Goal: Transaction & Acquisition: Subscribe to service/newsletter

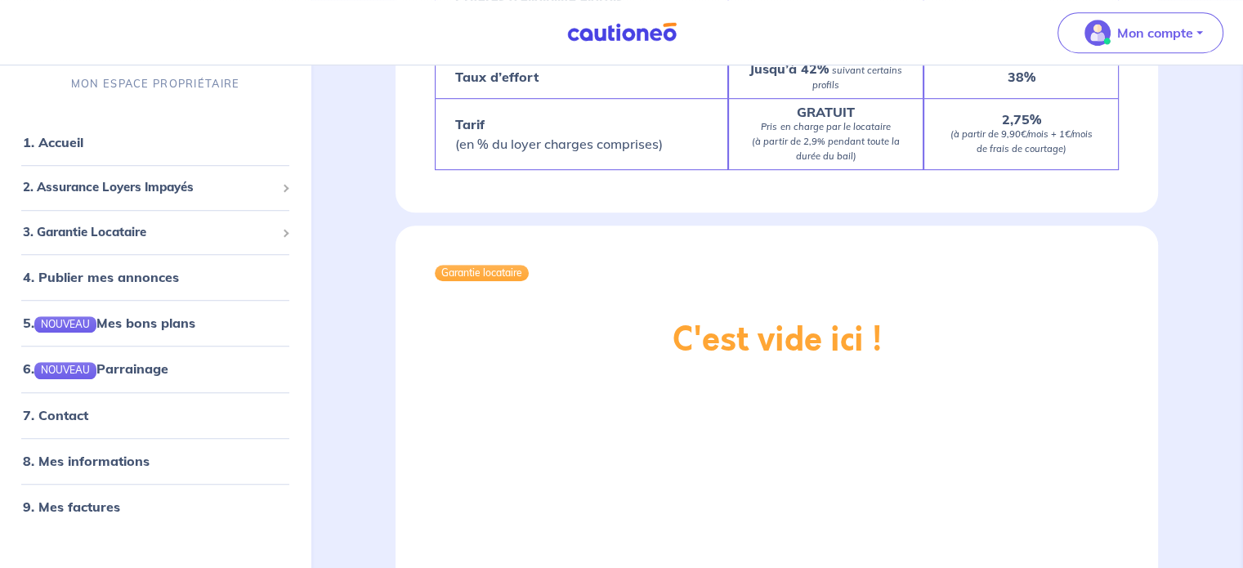
scroll to position [1144, 0]
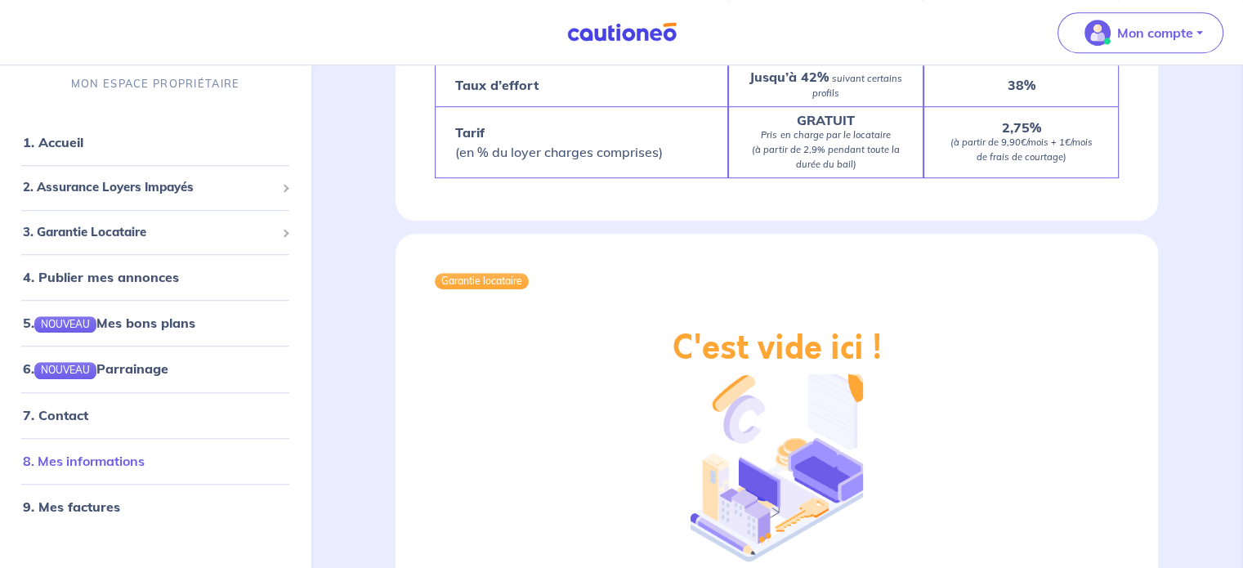
click at [113, 457] on link "8. Mes informations" at bounding box center [84, 461] width 122 height 16
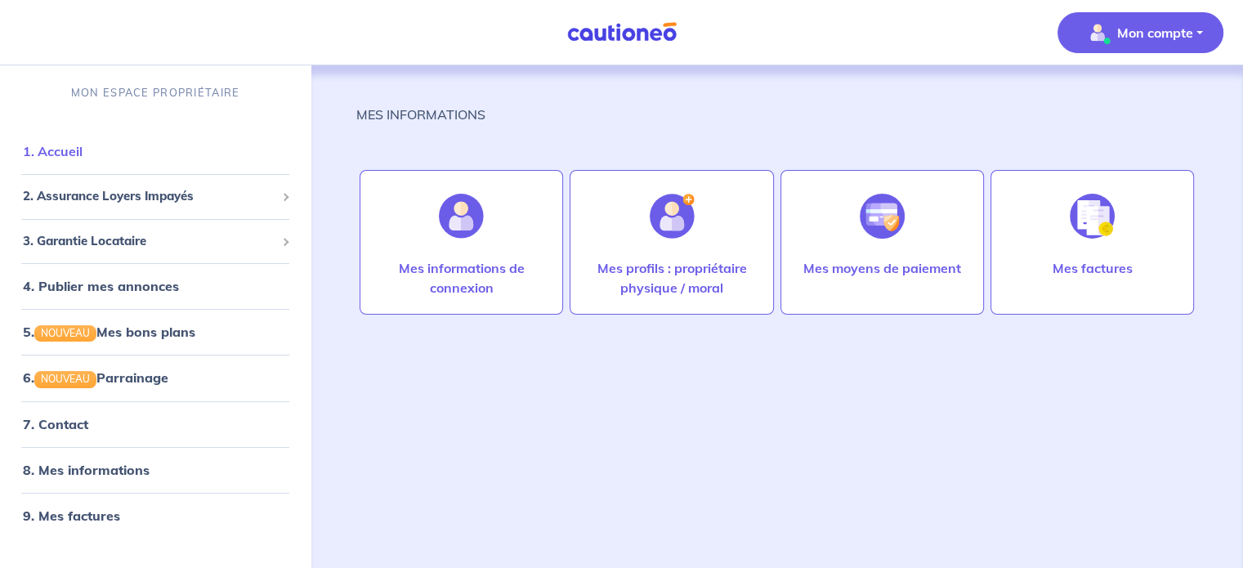
click at [74, 152] on link "1. Accueil" at bounding box center [53, 151] width 60 height 16
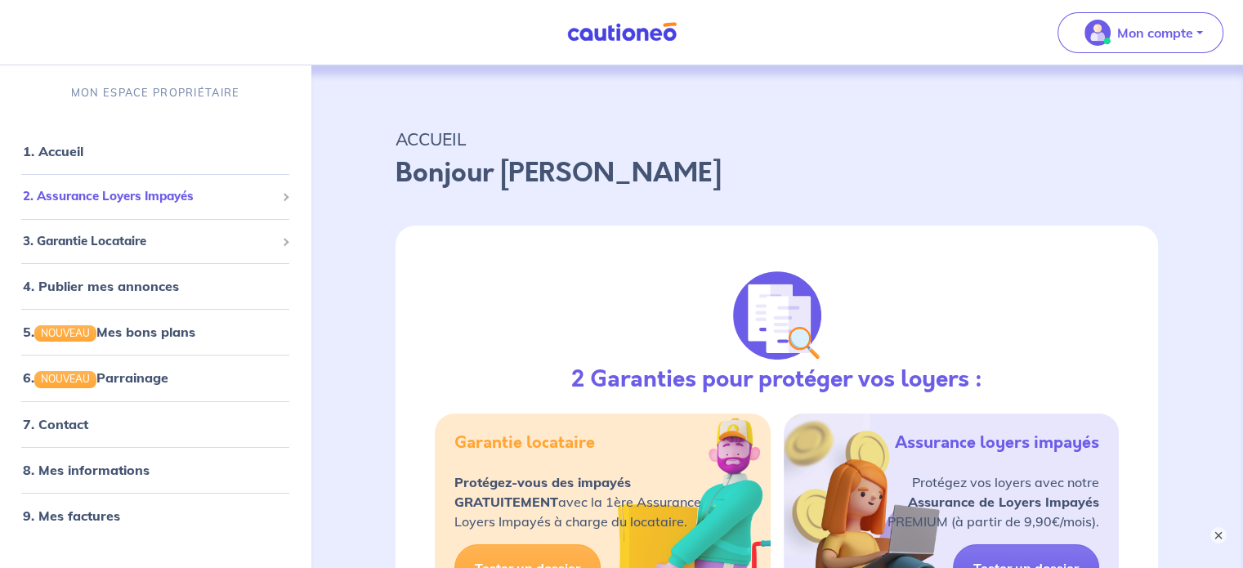
click at [216, 195] on span "2. Assurance Loyers Impayés" at bounding box center [149, 196] width 253 height 19
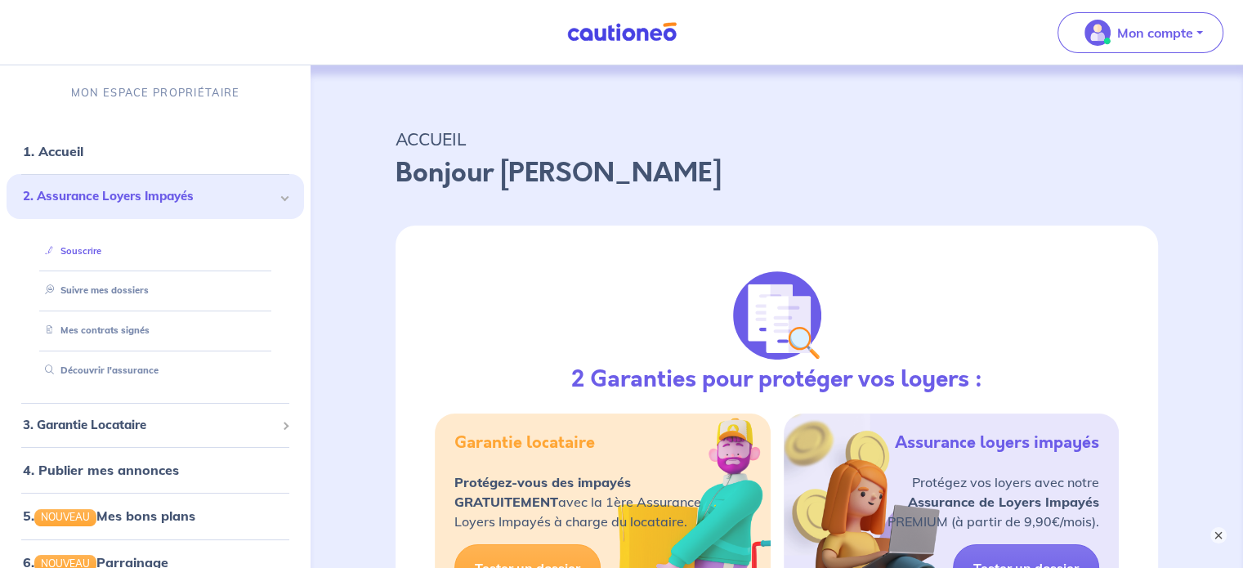
click at [87, 251] on link "Souscrire" at bounding box center [69, 250] width 63 height 11
click at [1220, 532] on button "×" at bounding box center [1219, 535] width 20 height 20
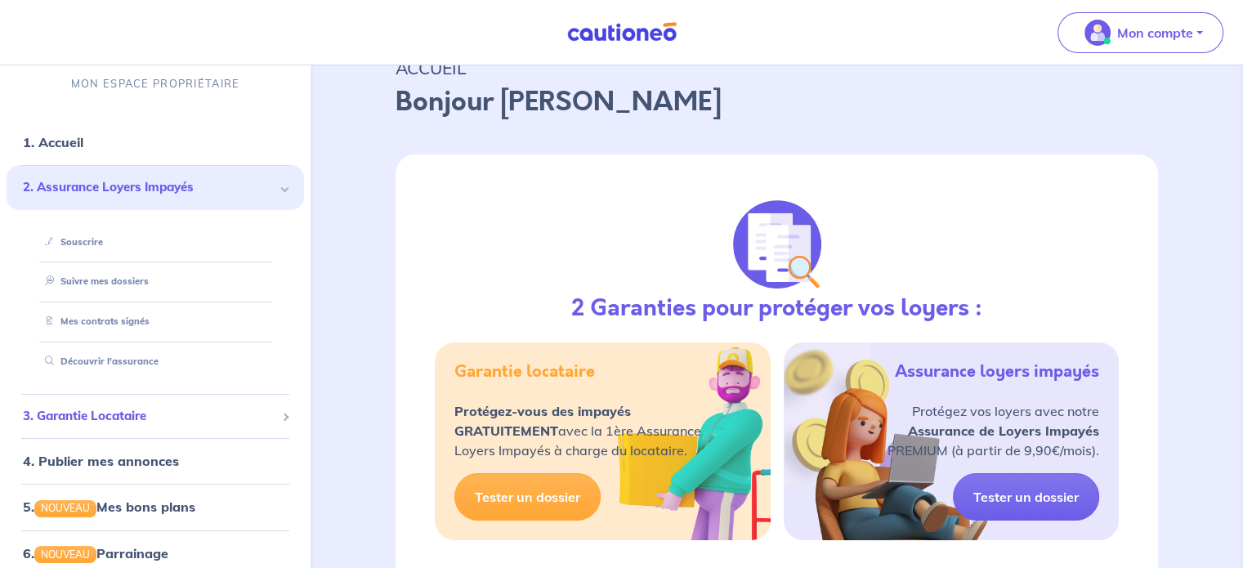
scroll to position [65, 0]
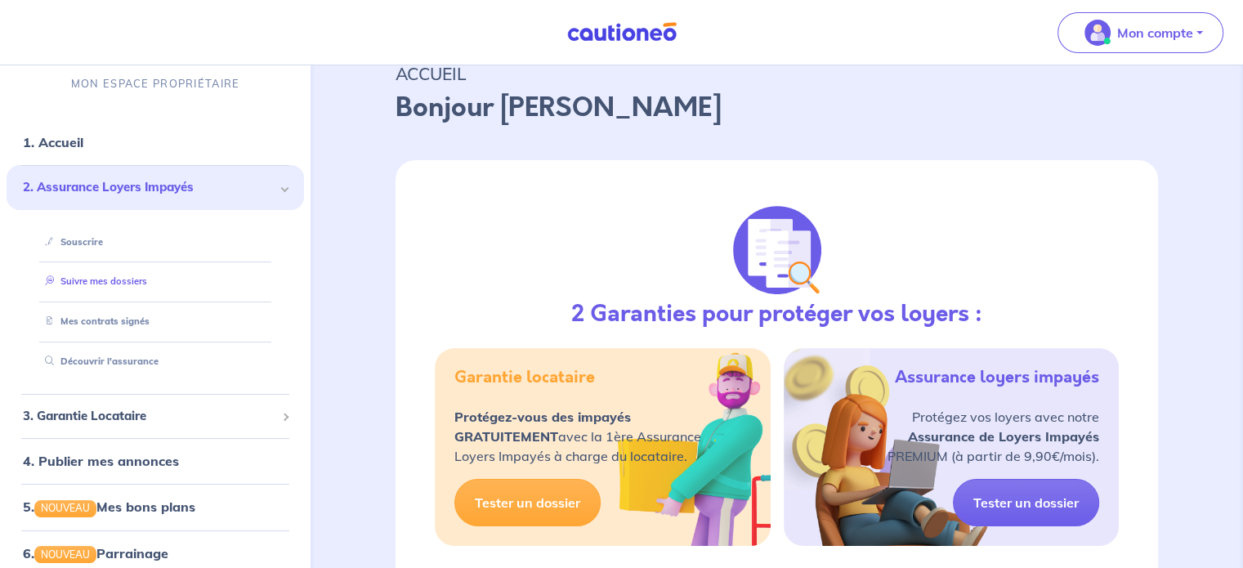
click at [105, 280] on link "Suivre mes dossiers" at bounding box center [92, 281] width 109 height 11
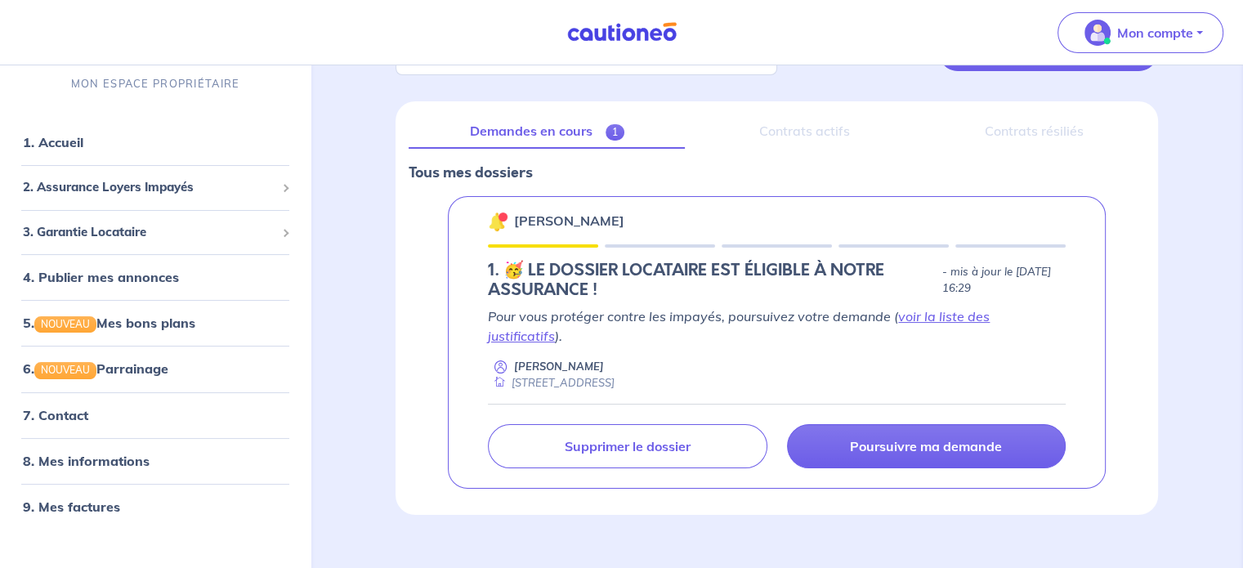
scroll to position [167, 0]
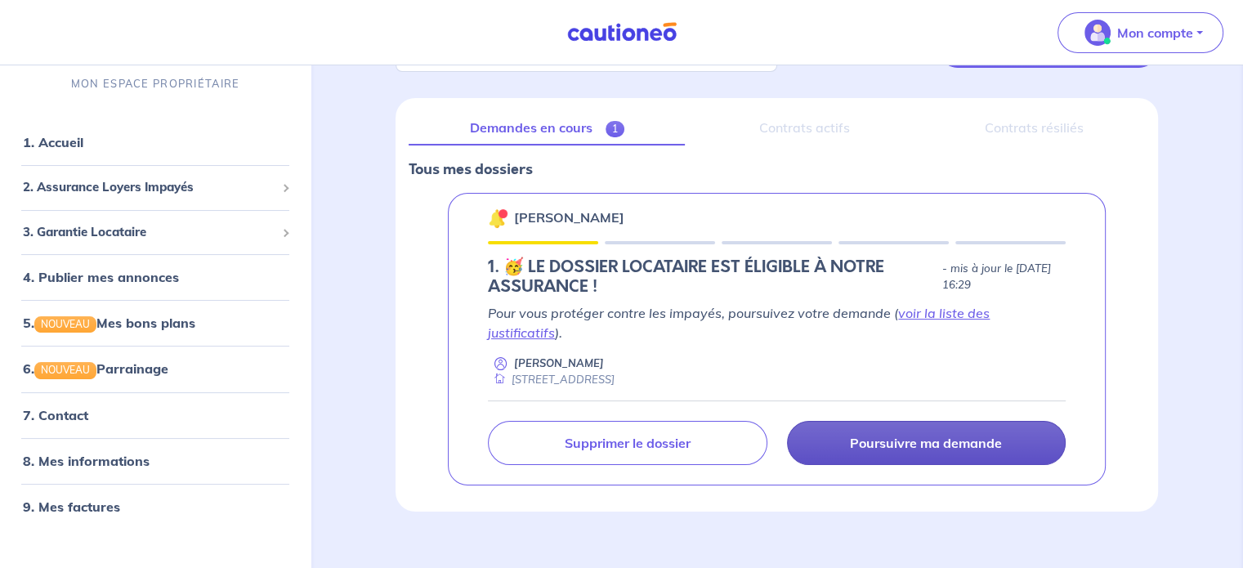
click at [870, 435] on p "Poursuivre ma demande" at bounding box center [926, 443] width 152 height 16
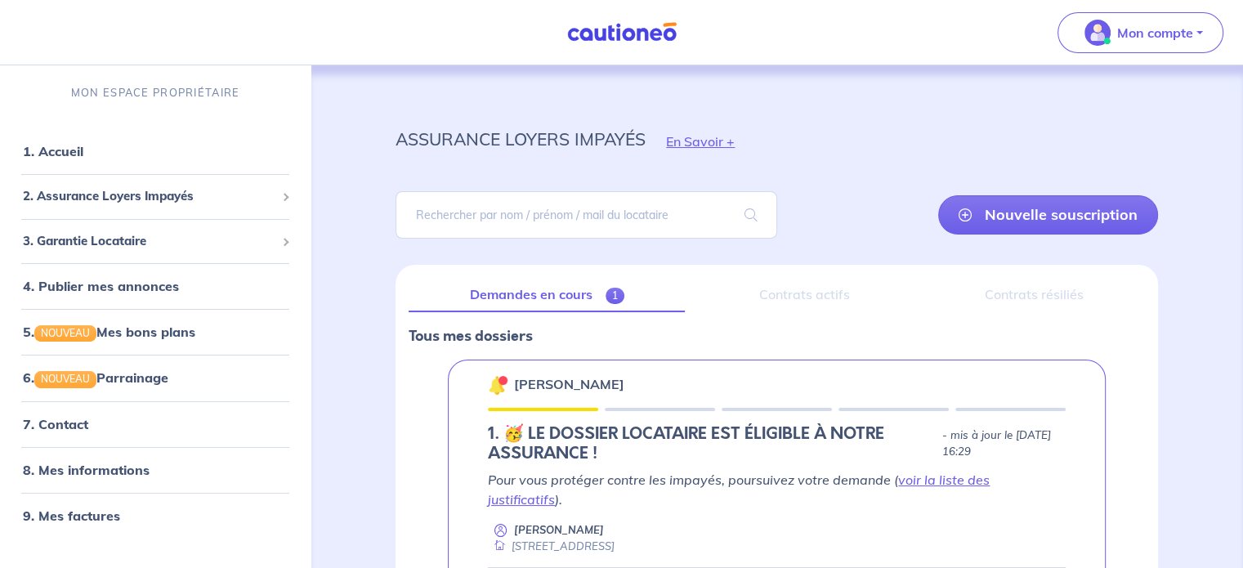
click at [611, 36] on img at bounding box center [622, 32] width 123 height 20
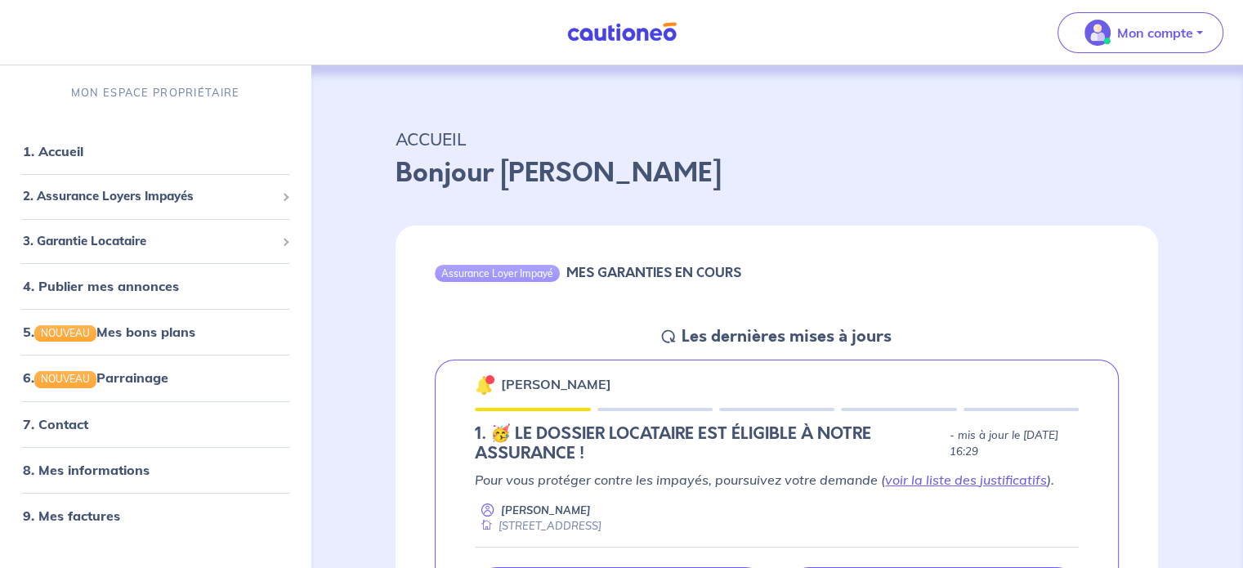
click at [633, 18] on link at bounding box center [622, 32] width 123 height 29
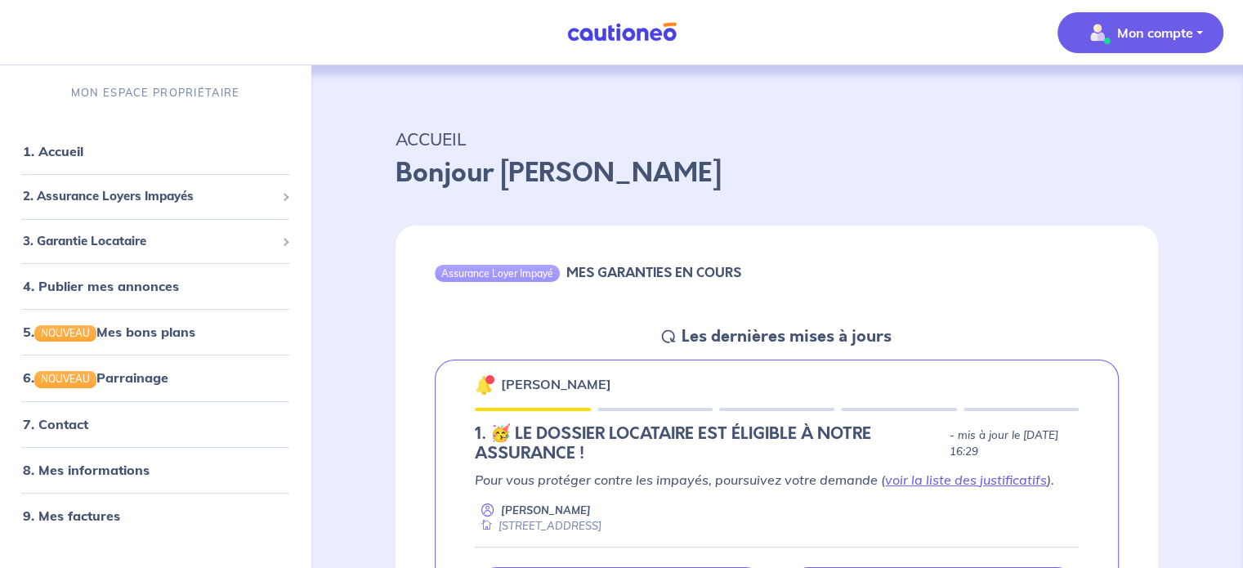
click at [1133, 32] on p "Mon compte" at bounding box center [1155, 33] width 76 height 20
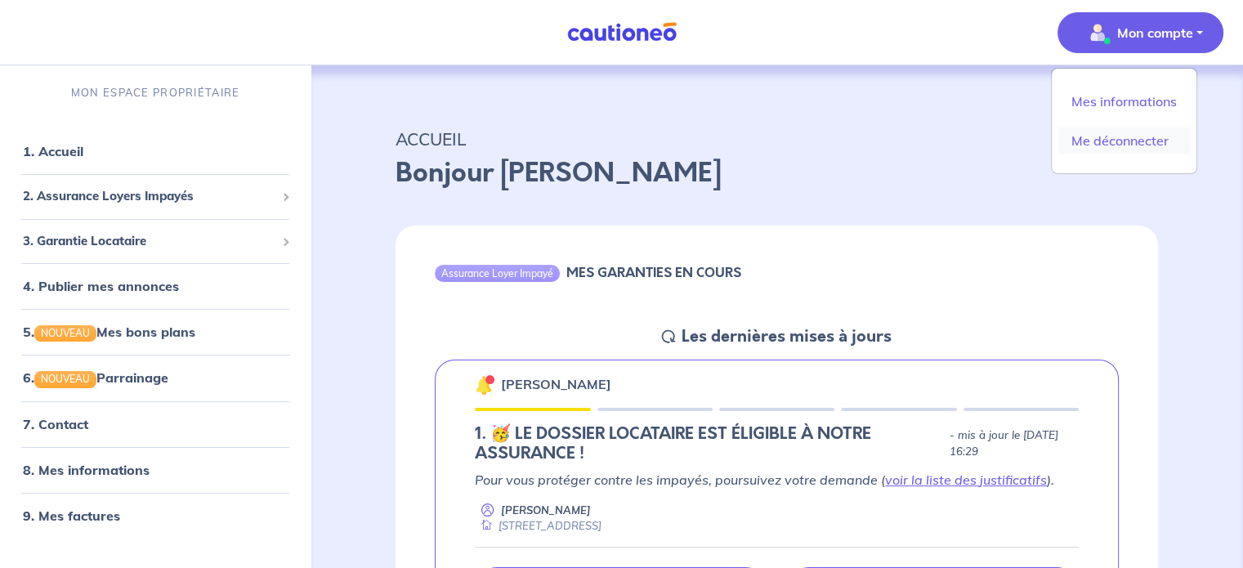
click at [1135, 146] on link "Me déconnecter" at bounding box center [1124, 140] width 132 height 26
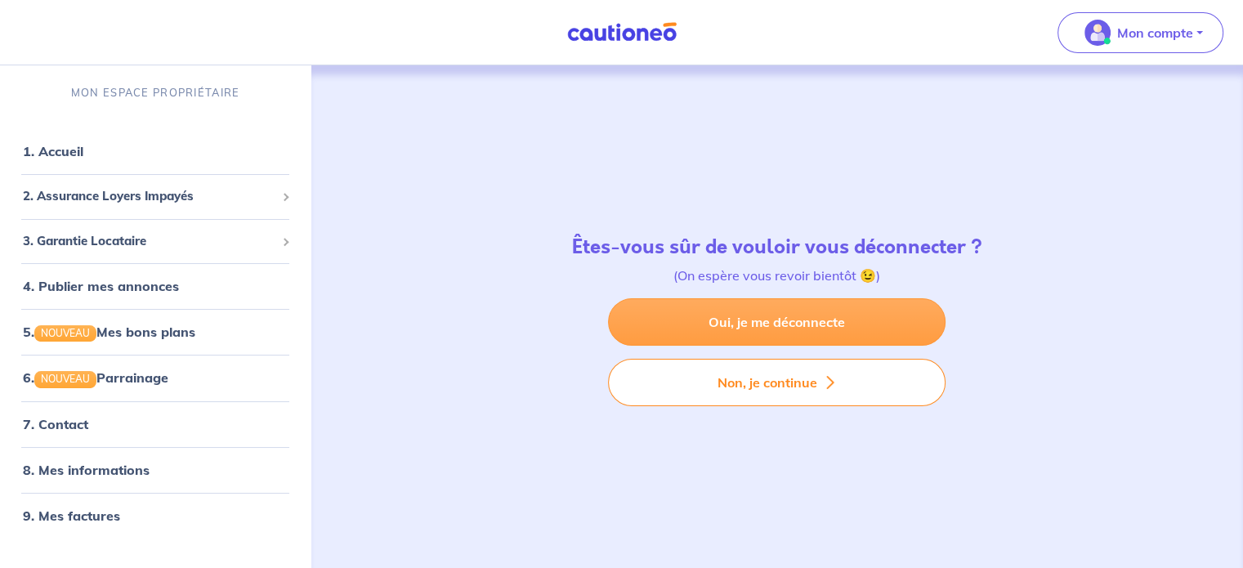
click at [775, 330] on link "Oui, je me déconnecte" at bounding box center [777, 321] width 338 height 47
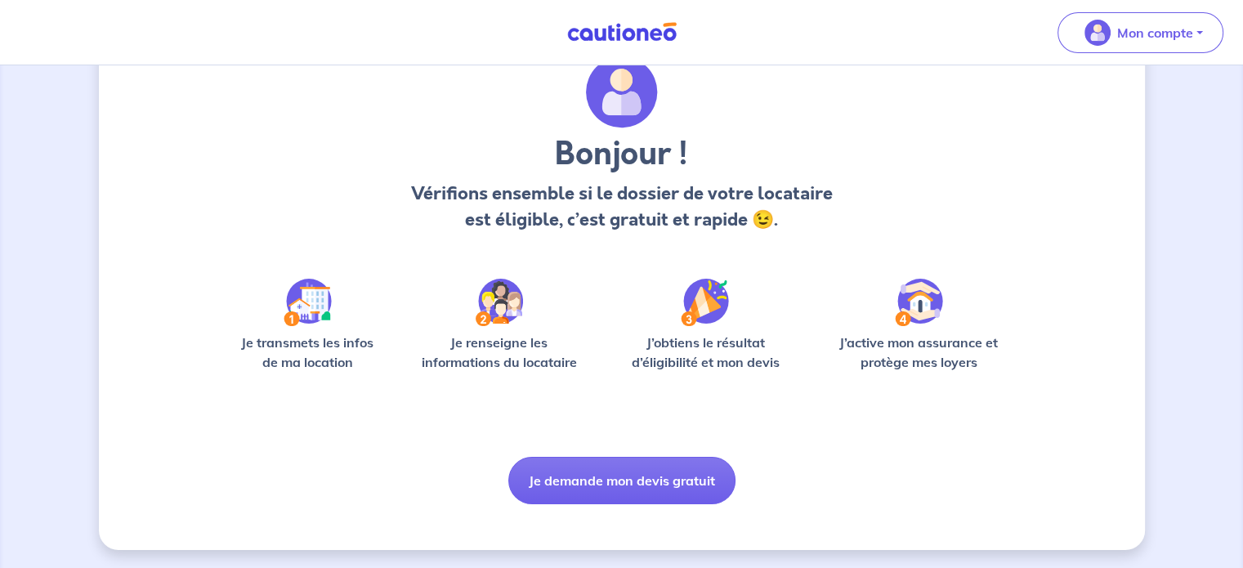
scroll to position [69, 0]
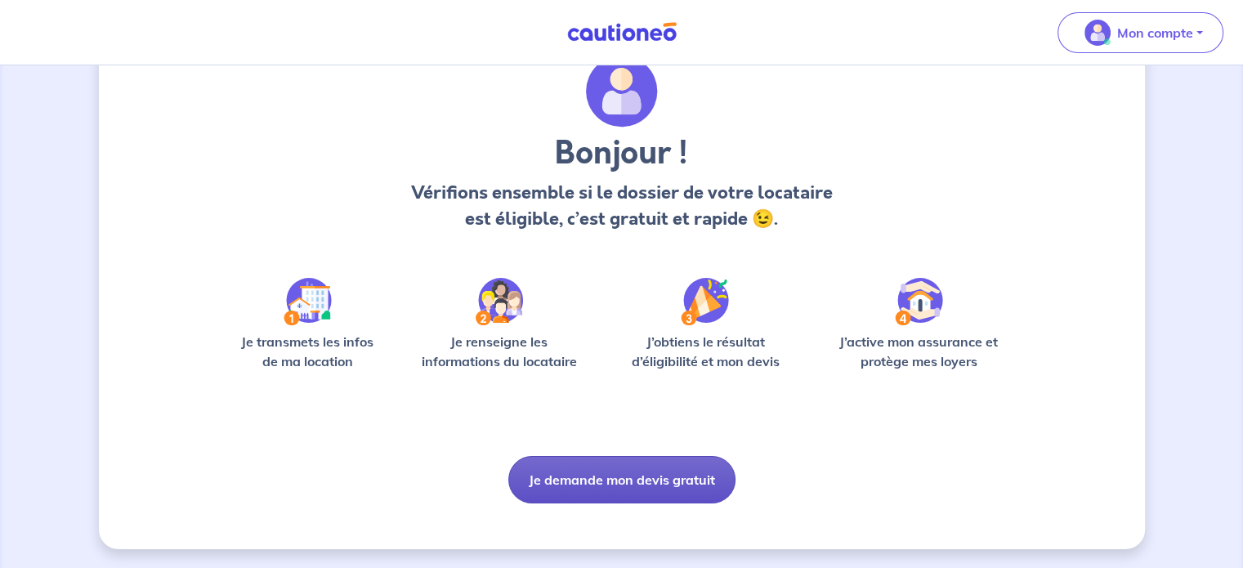
click at [582, 476] on button "Je demande mon devis gratuit" at bounding box center [621, 479] width 227 height 47
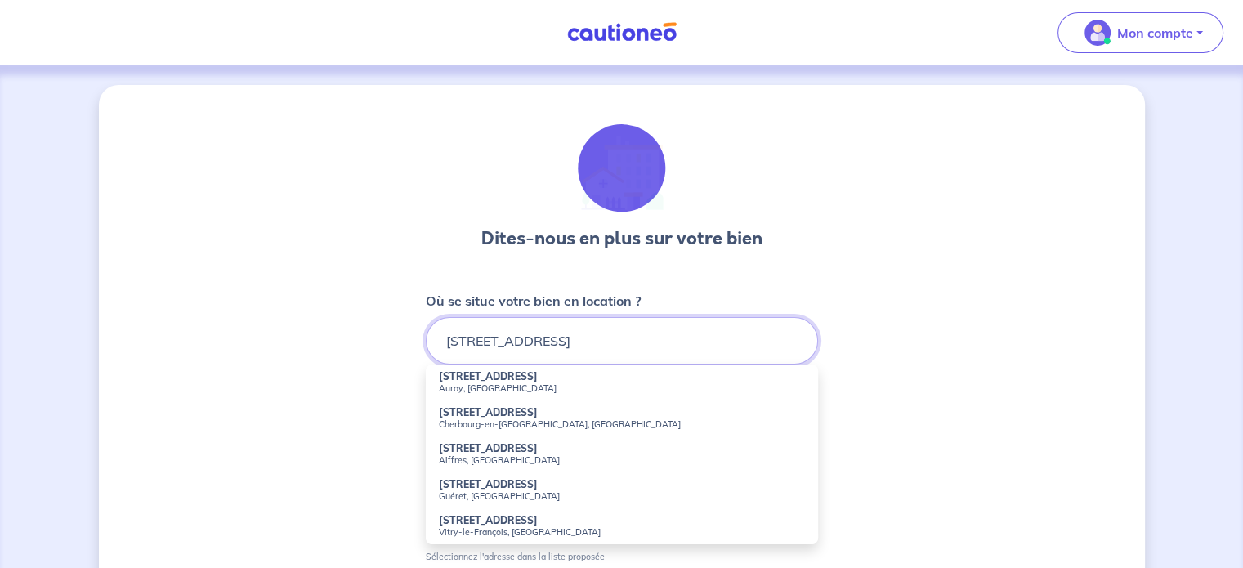
type input "[STREET_ADDRESS]"
drag, startPoint x: 890, startPoint y: 336, endPoint x: 890, endPoint y: 325, distance: 10.6
click at [890, 333] on div "Dites-nous en plus sur votre bien Où se situe votre bien en location ? 36A rue …" at bounding box center [622, 512] width 1046 height 855
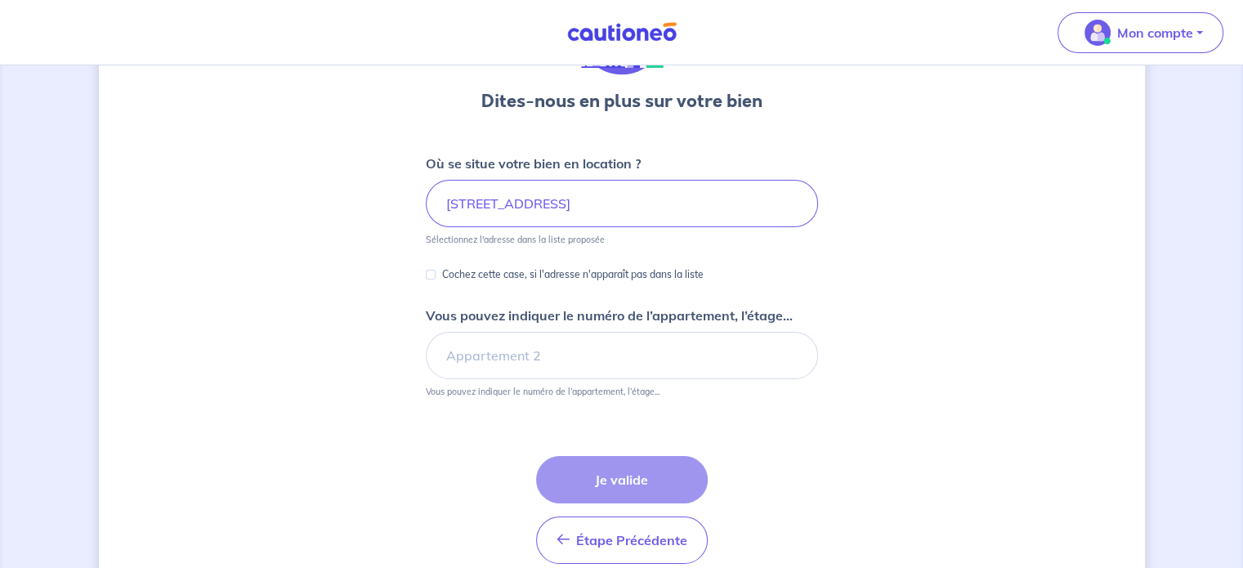
scroll to position [163, 0]
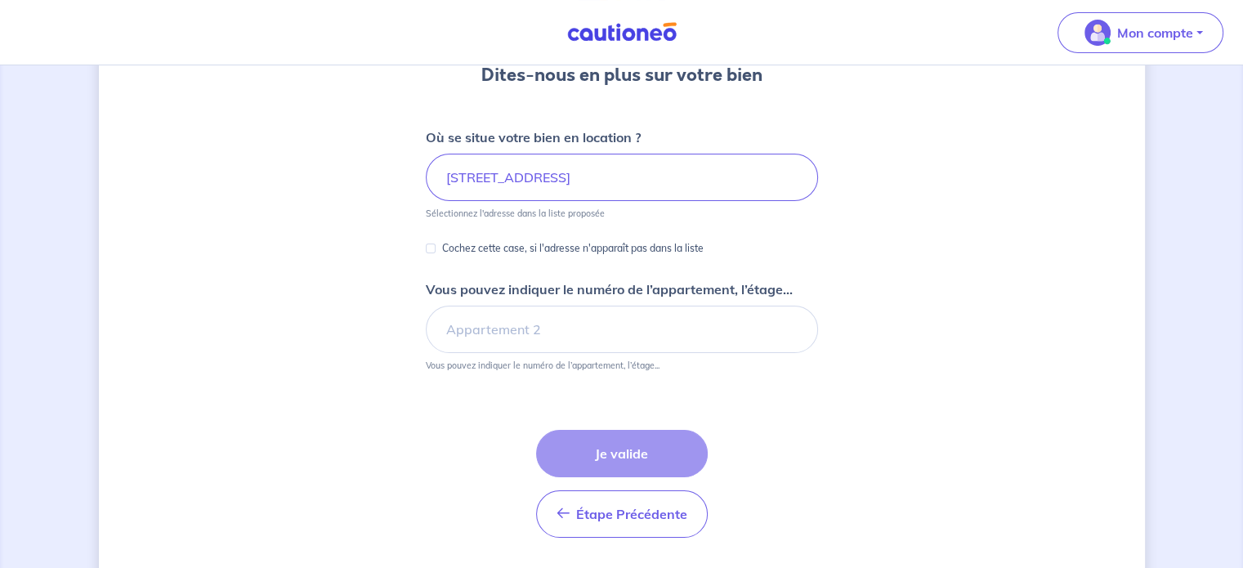
click at [422, 251] on div "Dites-nous en plus sur votre bien Où se situe votre bien en location ? 36A rue …" at bounding box center [622, 259] width 1046 height 675
click at [427, 248] on input "Cochez cette case, si l'adresse n'apparaît pas dans la liste" at bounding box center [431, 249] width 10 height 10
checkbox input "true"
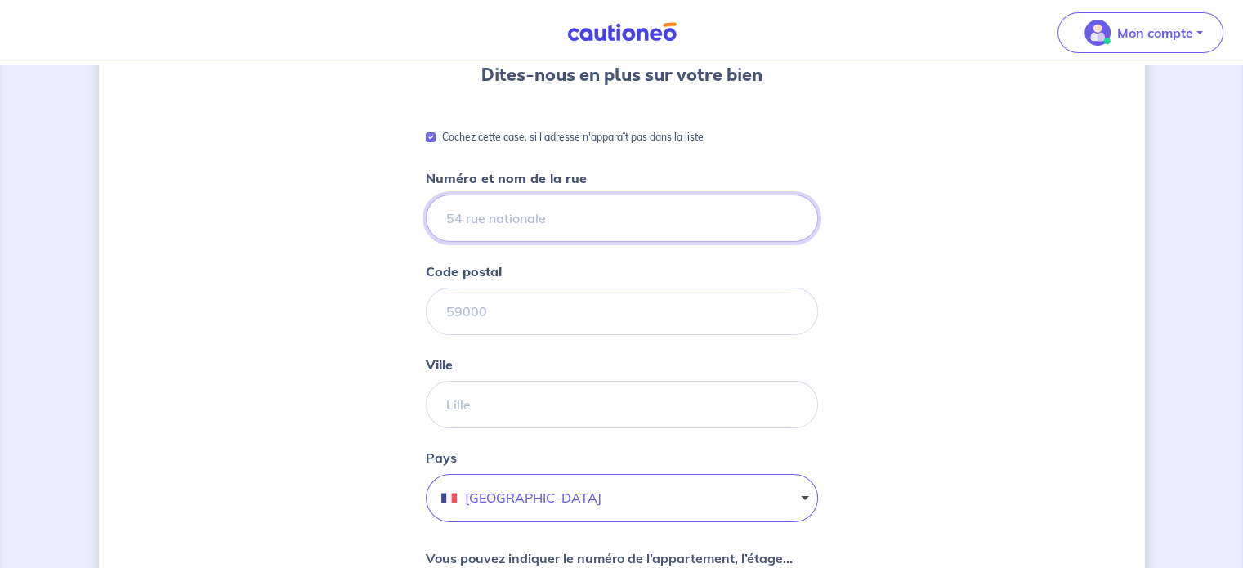
click at [548, 212] on input "Numéro et nom de la rue" at bounding box center [622, 218] width 392 height 47
type input "36A rue des 3 fontaines"
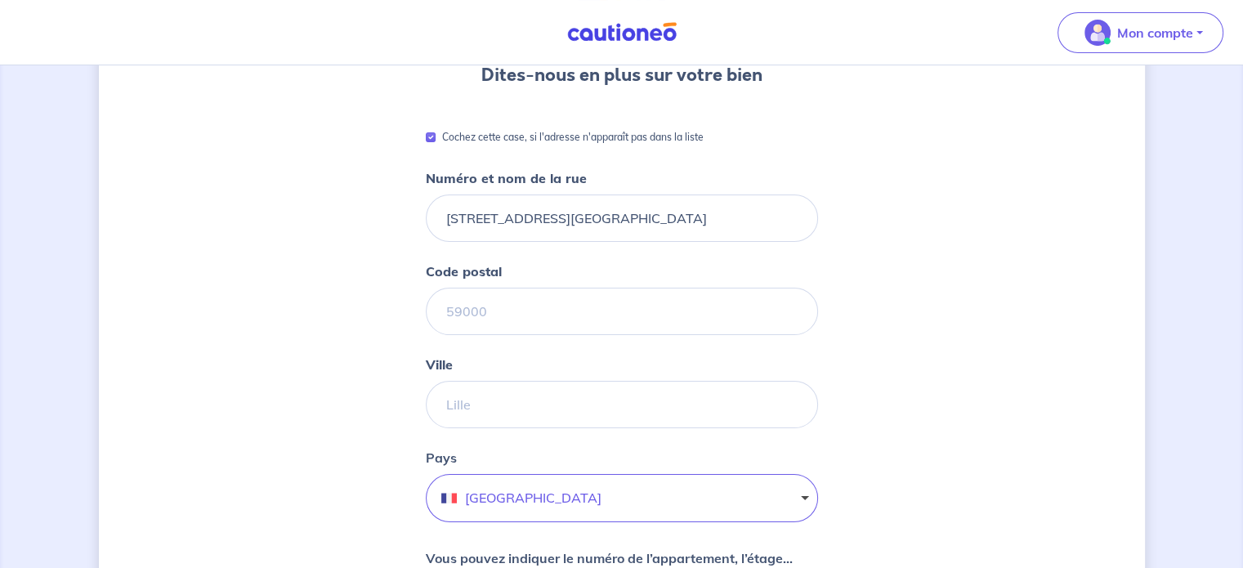
click at [590, 283] on div "Code postal" at bounding box center [622, 299] width 392 height 74
click at [596, 305] on input "Code postal" at bounding box center [622, 311] width 392 height 47
type input "70000"
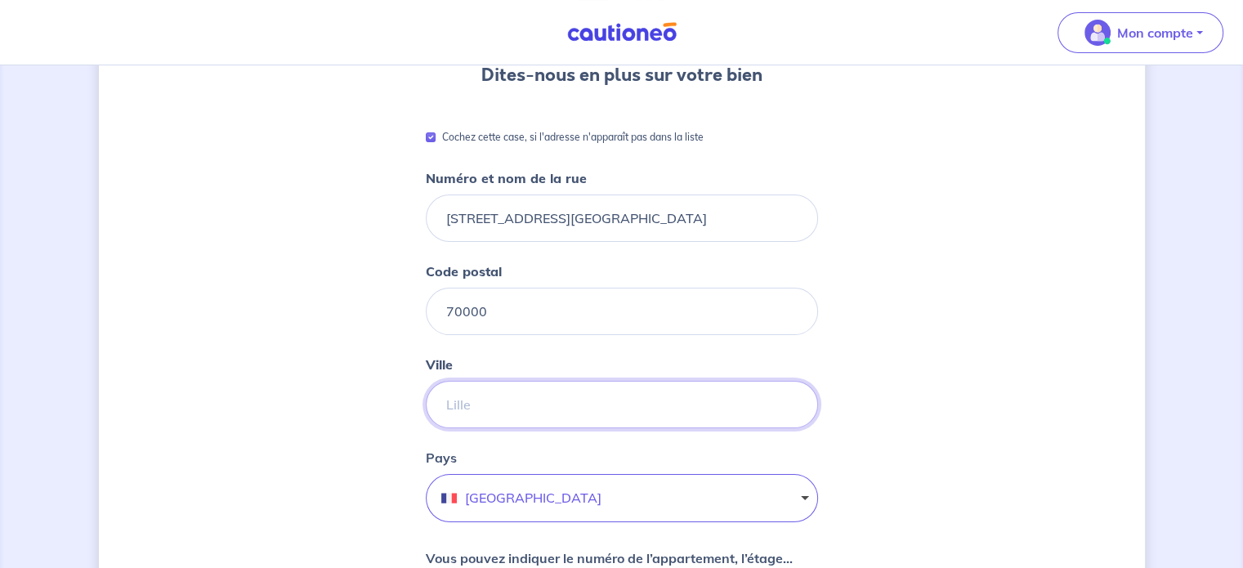
click at [606, 405] on input "Ville" at bounding box center [622, 404] width 392 height 47
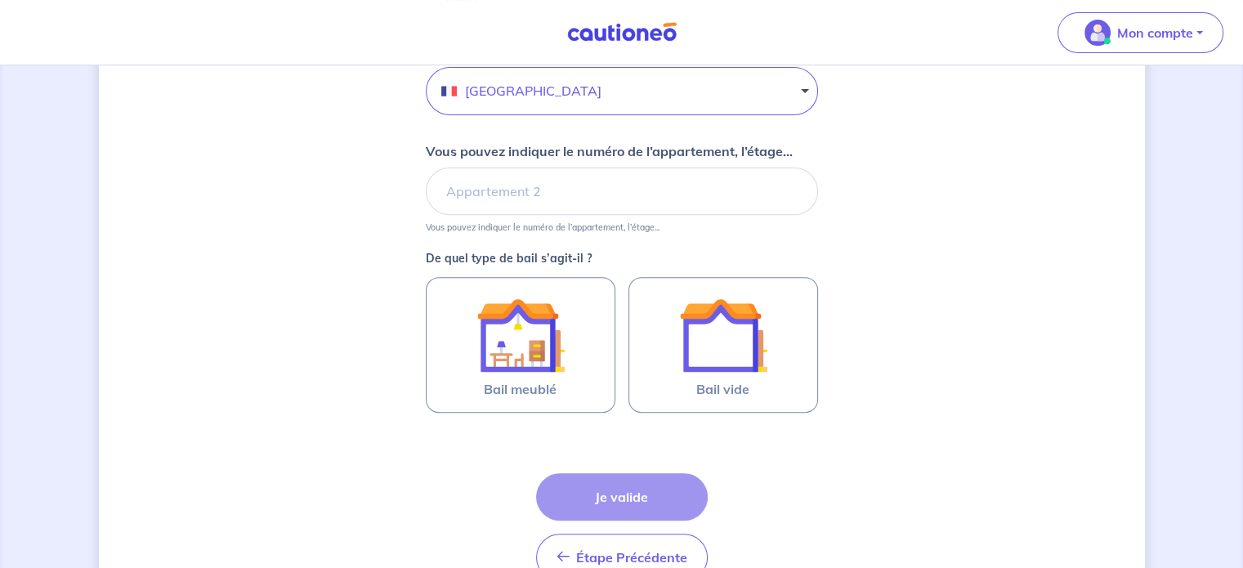
scroll to position [572, 0]
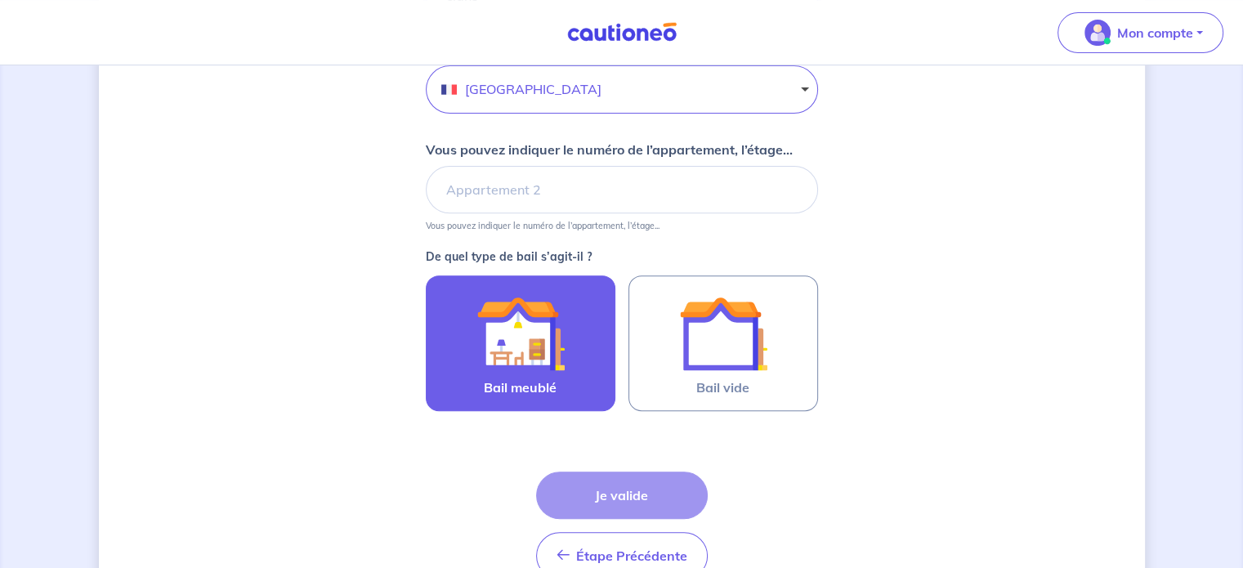
type input "clans"
click at [522, 333] on img at bounding box center [520, 333] width 88 height 88
click at [0, 0] on input "Bail meublé" at bounding box center [0, 0] width 0 height 0
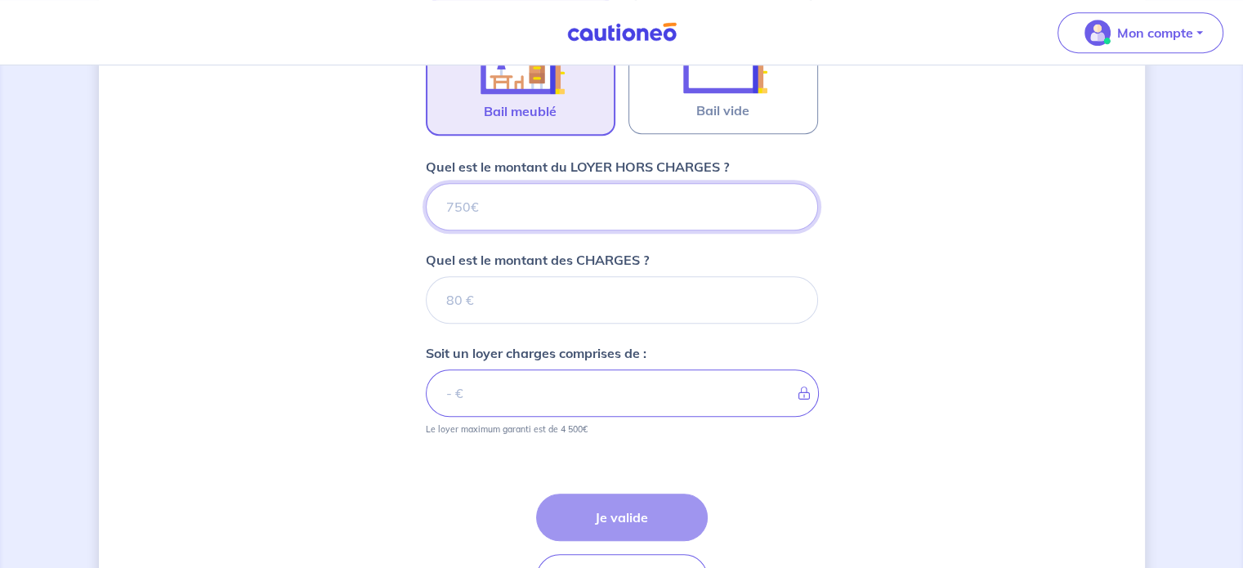
scroll to position [957, 0]
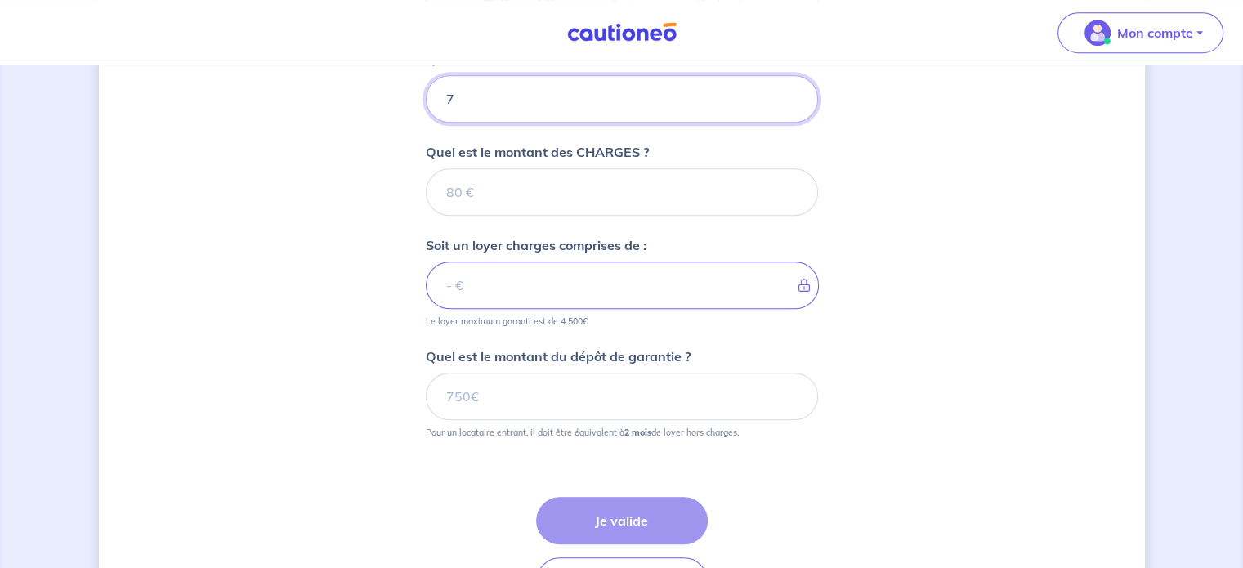
type input "75"
type input "750"
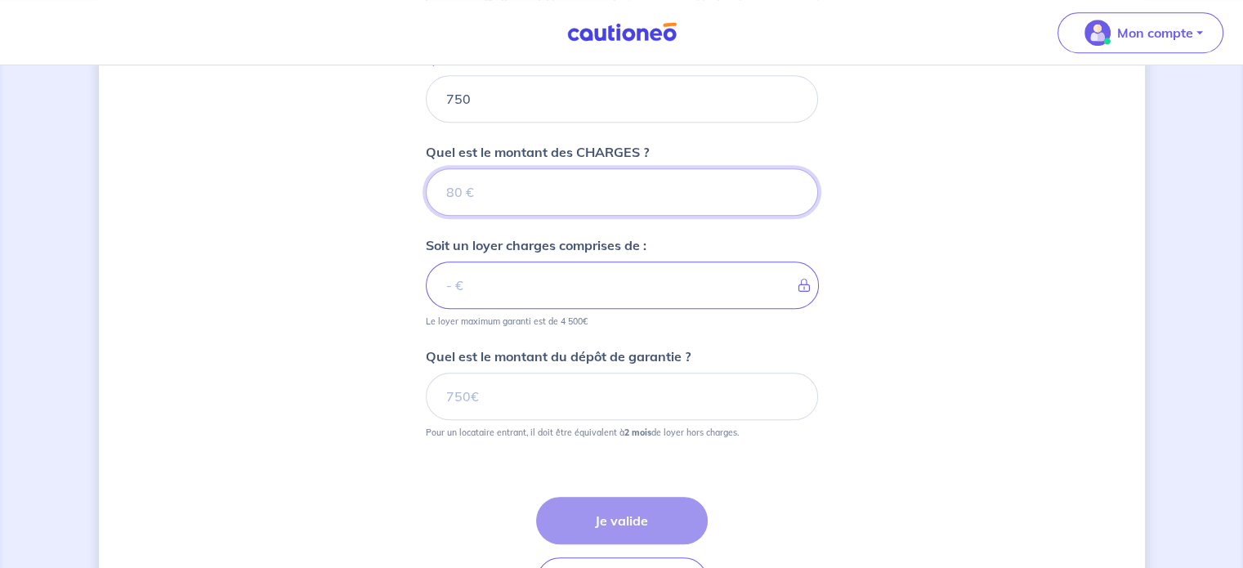
click at [507, 194] on input "Quel est le montant des CHARGES ?" at bounding box center [622, 191] width 392 height 47
type input "50"
type input "800"
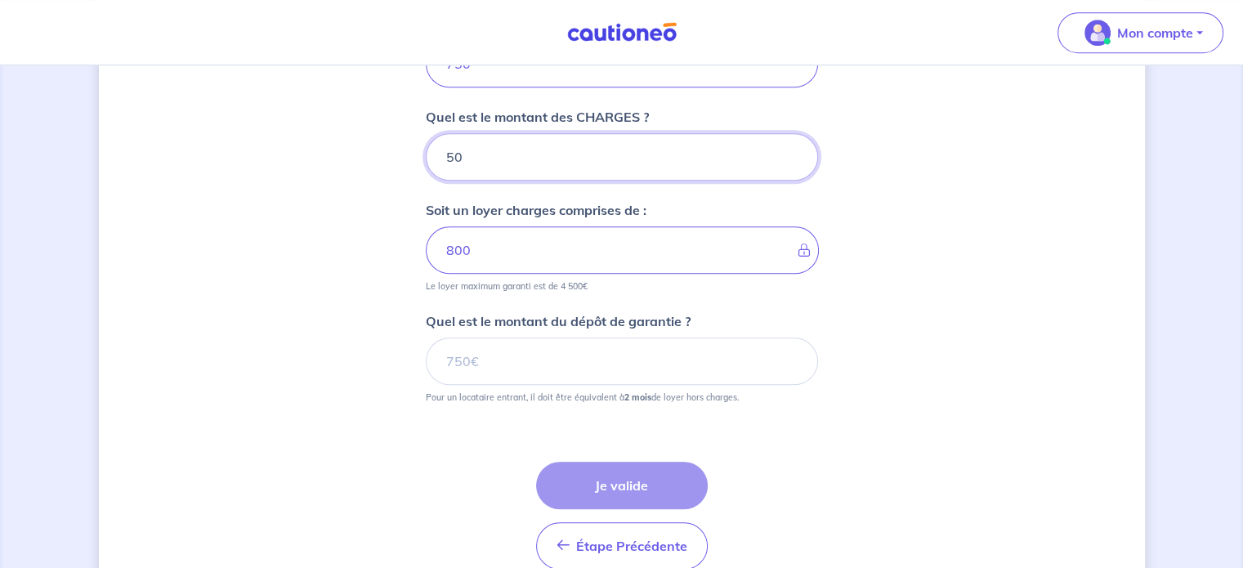
scroll to position [1039, 0]
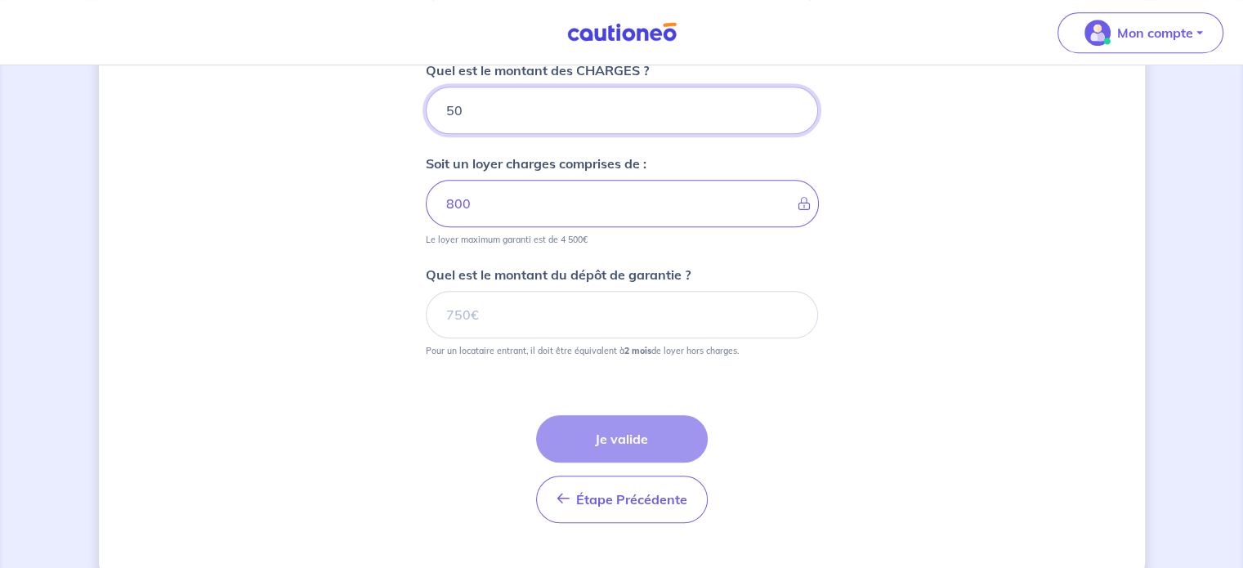
type input "50"
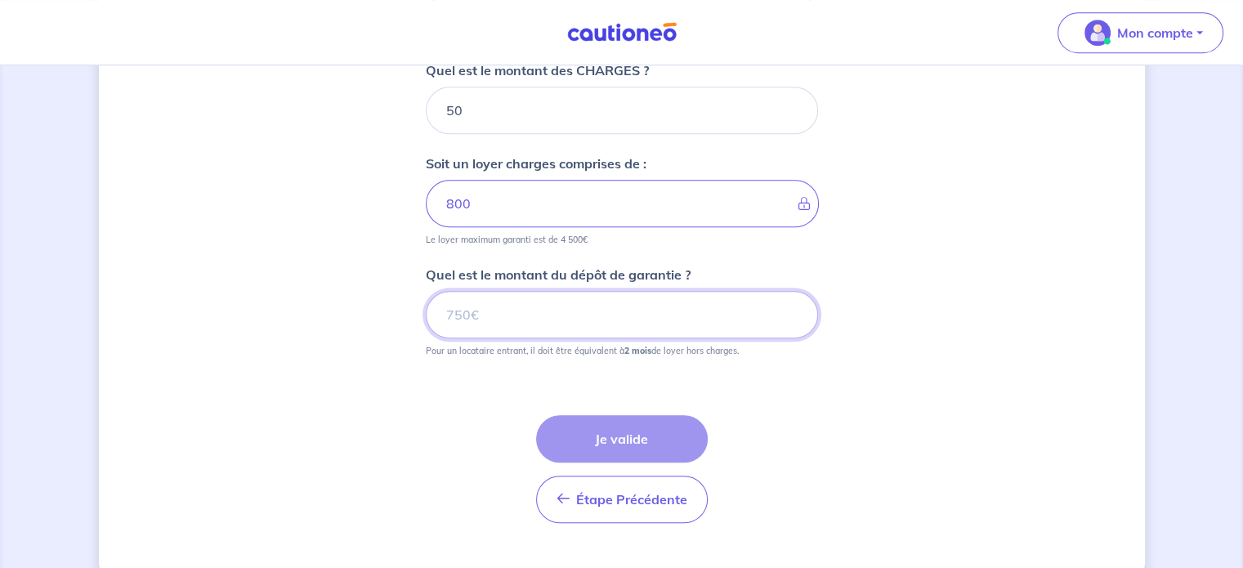
click at [568, 326] on input "Quel est le montant du dépôt de garantie ?" at bounding box center [622, 314] width 392 height 47
type input "1500"
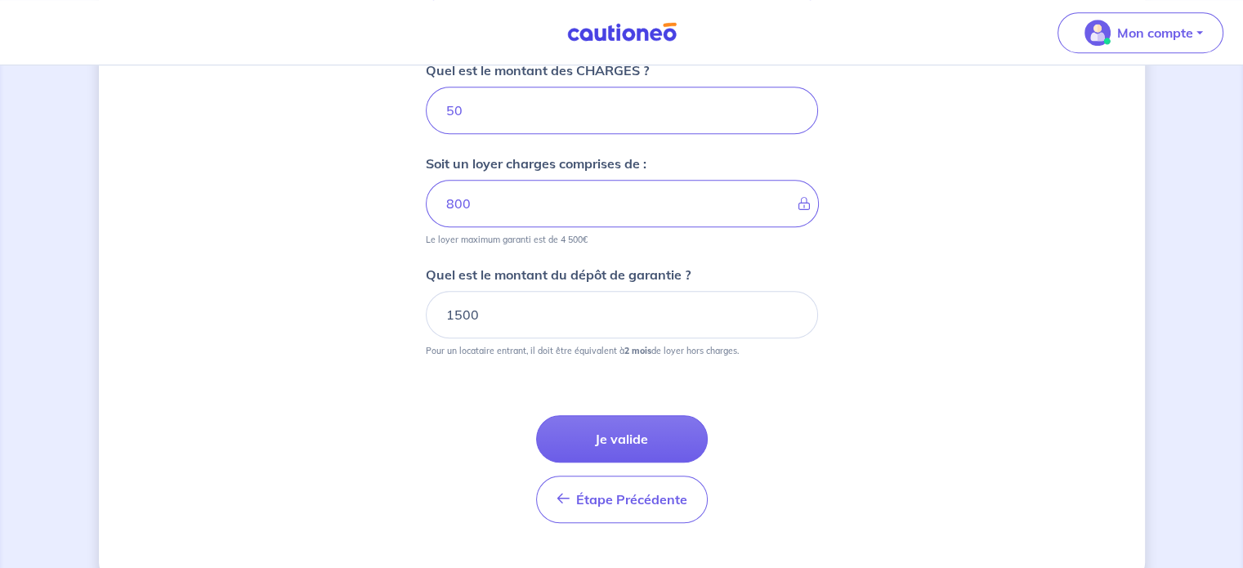
click at [621, 433] on button "Je valide" at bounding box center [622, 438] width 172 height 47
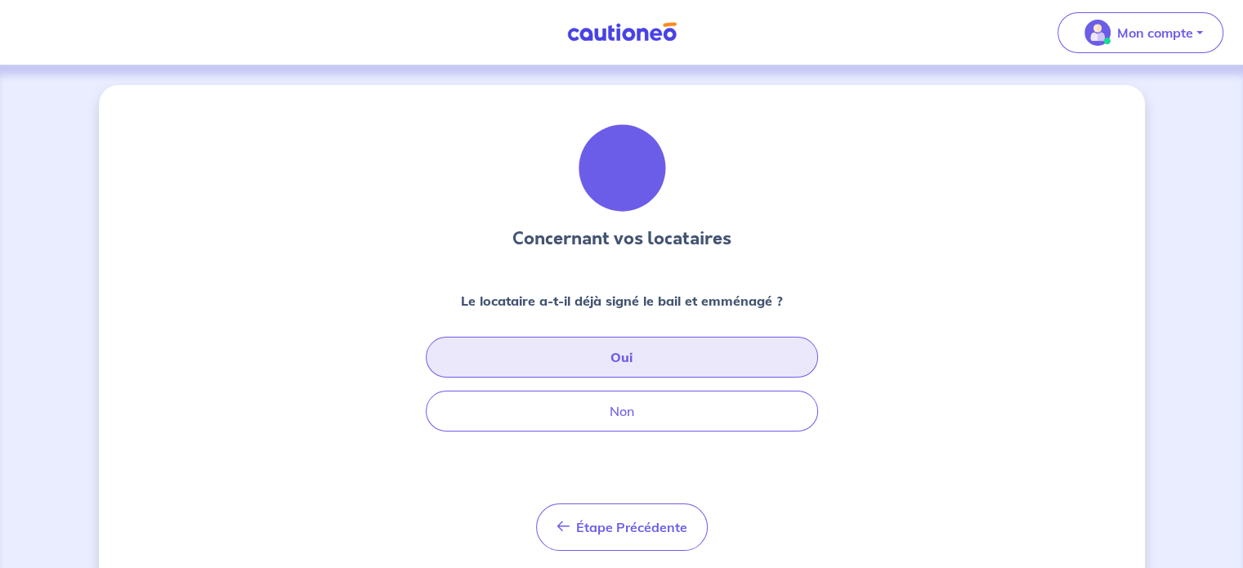
click at [633, 358] on button "Oui" at bounding box center [622, 357] width 392 height 41
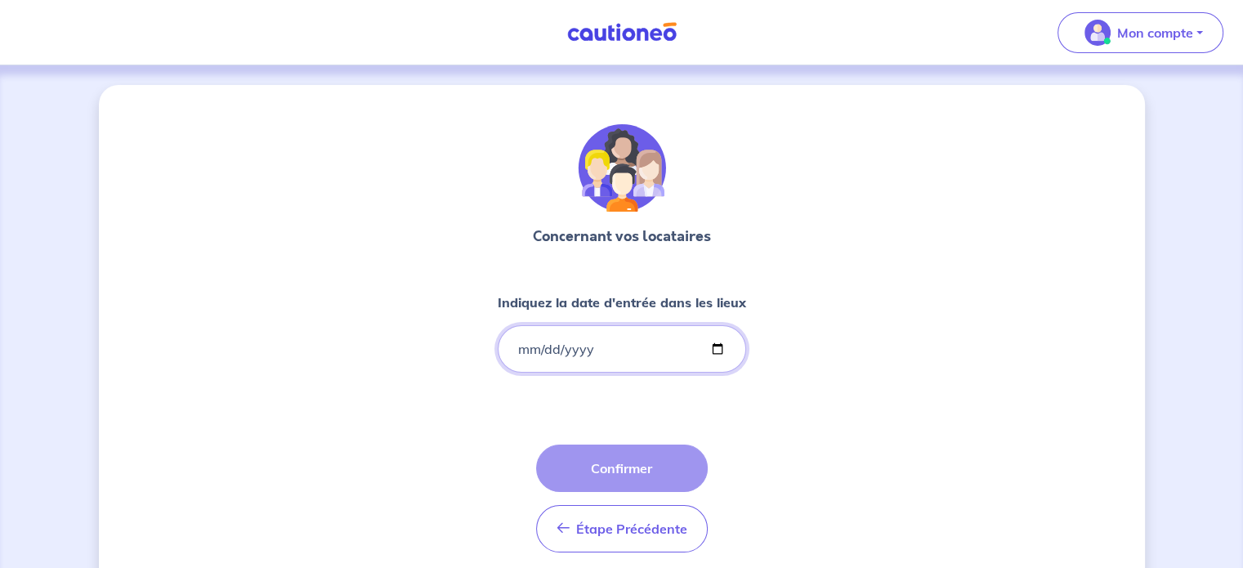
click at [611, 353] on input "Indiquez la date d'entrée dans les lieux" at bounding box center [622, 348] width 248 height 47
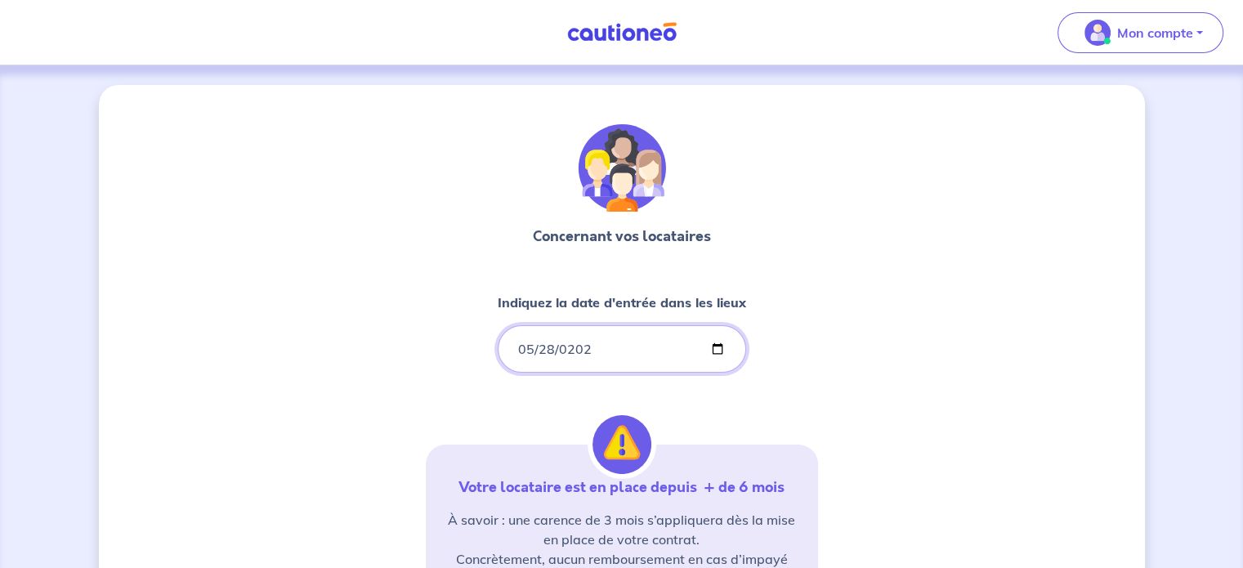
type input "2024-05-28"
click at [899, 378] on div "Concernant vos locataires Indiquez la date d'entrée dans les lieux 2024-05-28 V…" at bounding box center [622, 498] width 1046 height 827
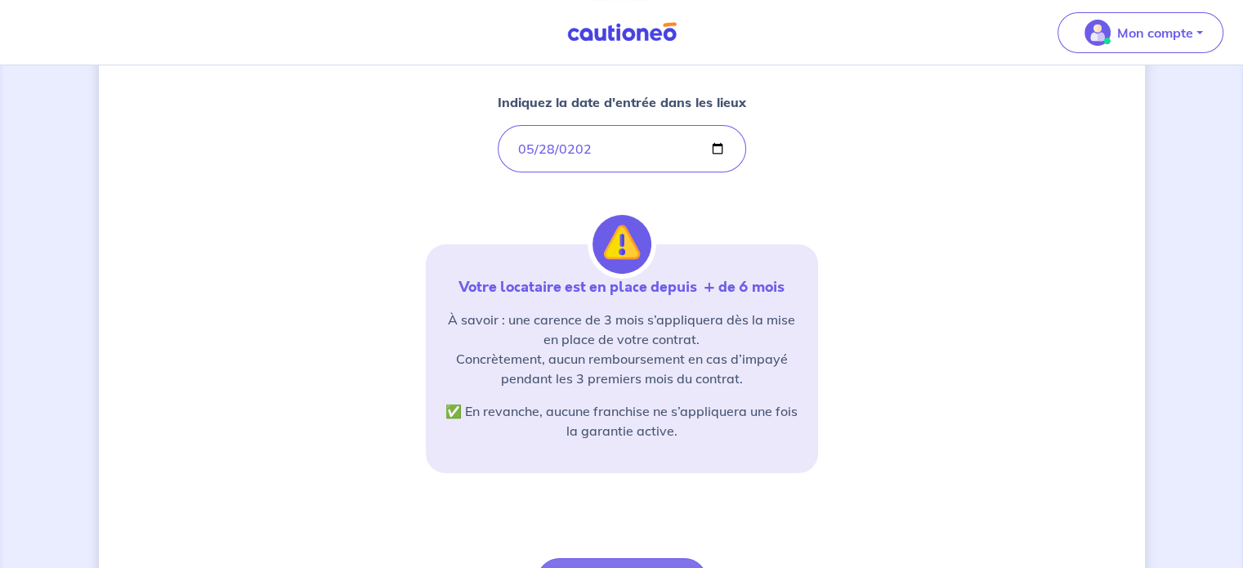
scroll to position [245, 0]
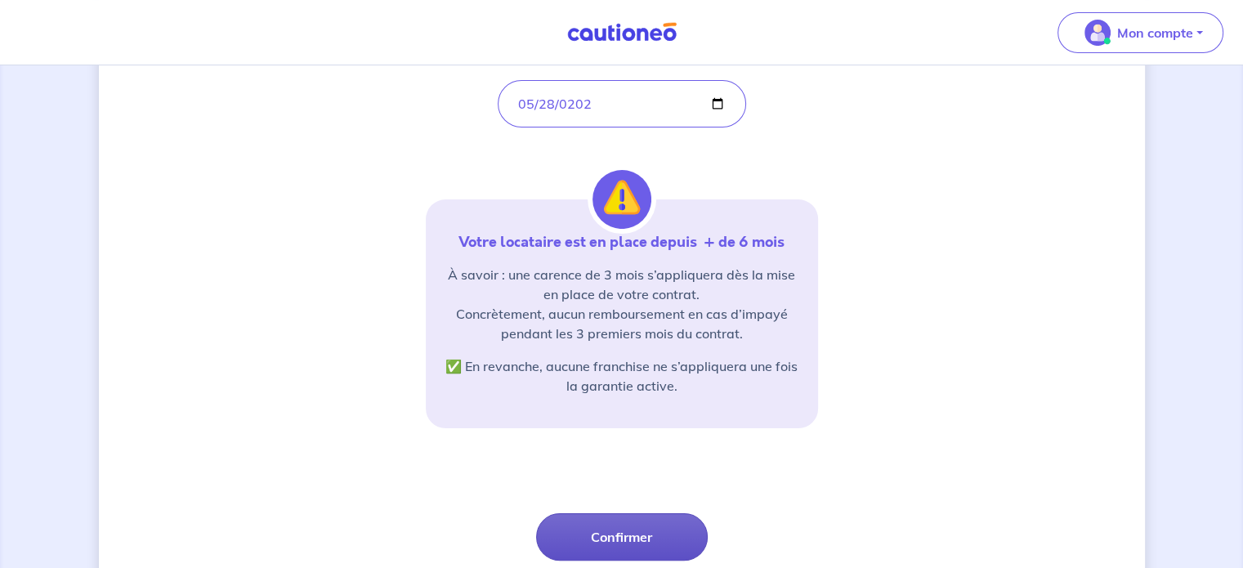
click at [616, 534] on button "Confirmer" at bounding box center [622, 536] width 172 height 47
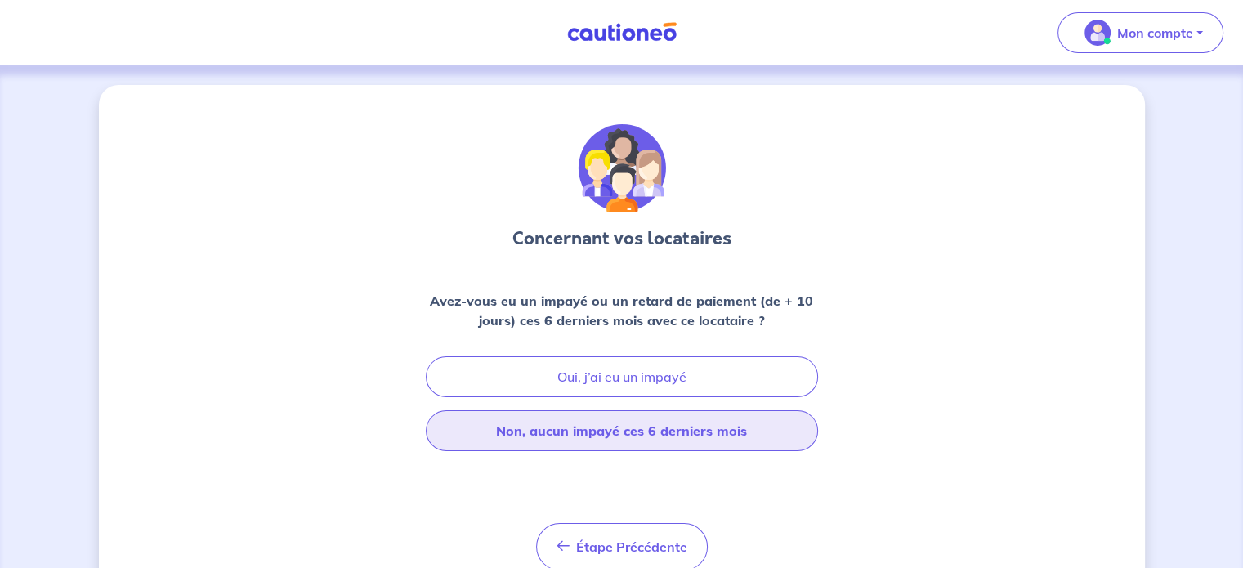
click at [668, 424] on button "Non, aucun impayé ces 6 derniers mois" at bounding box center [622, 430] width 392 height 41
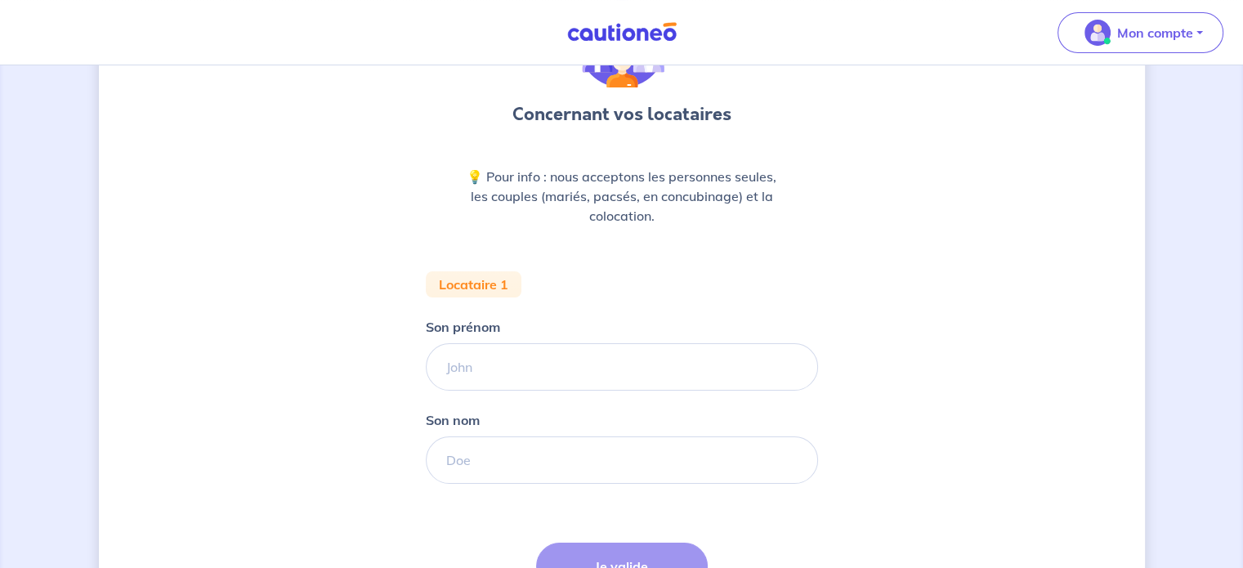
scroll to position [163, 0]
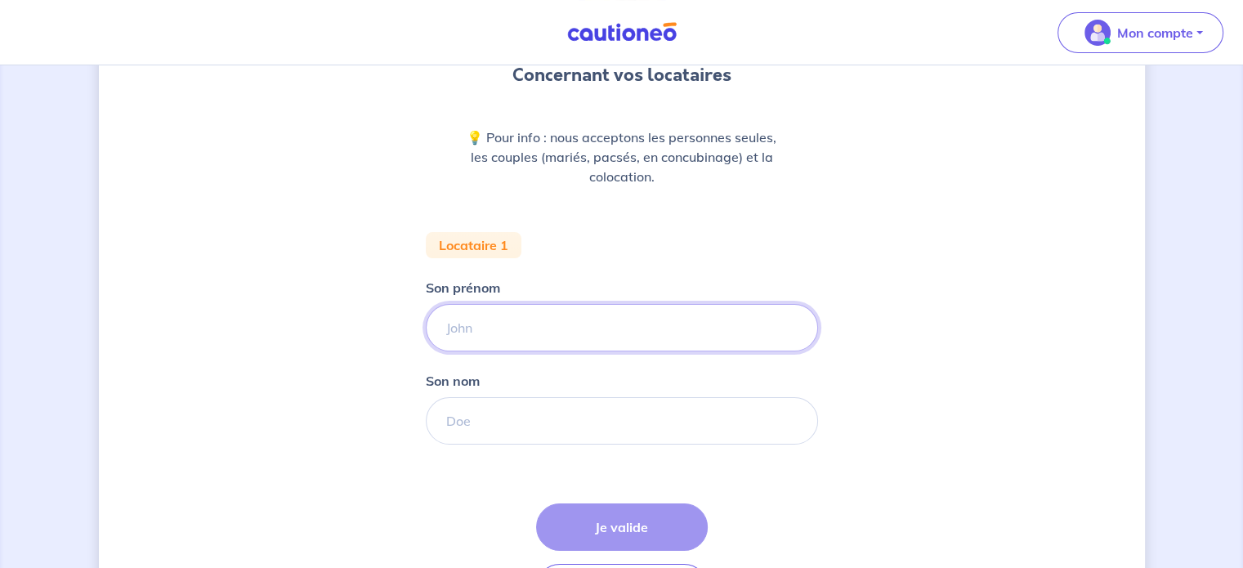
click at [672, 322] on input "Son prénom" at bounding box center [622, 327] width 392 height 47
type input "estelle"
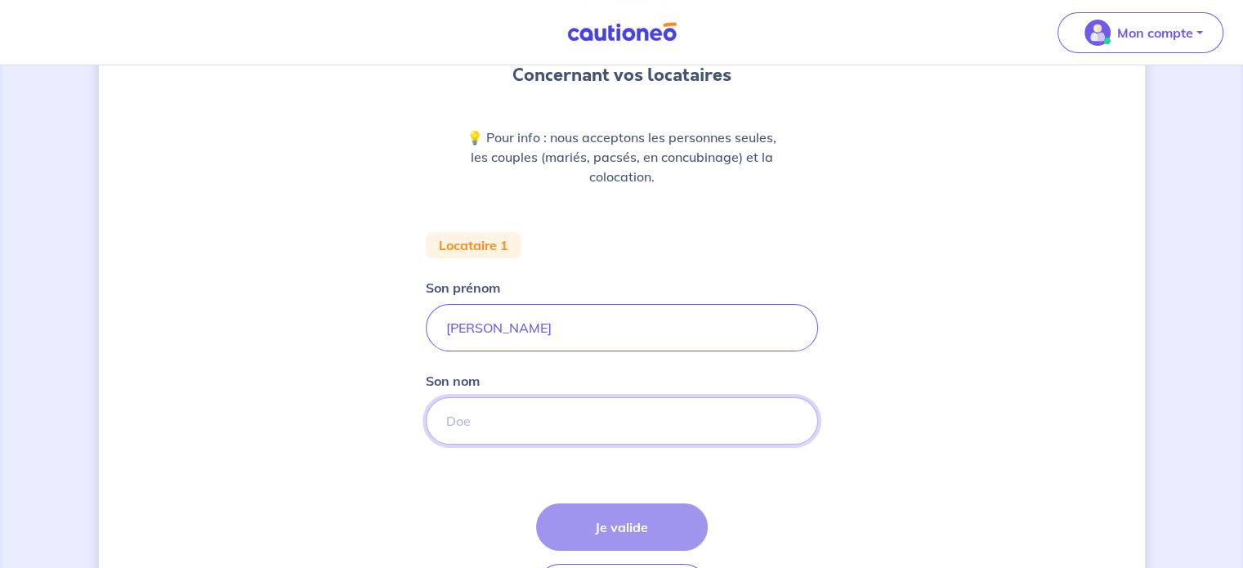
click at [743, 421] on input "Son nom" at bounding box center [622, 420] width 392 height 47
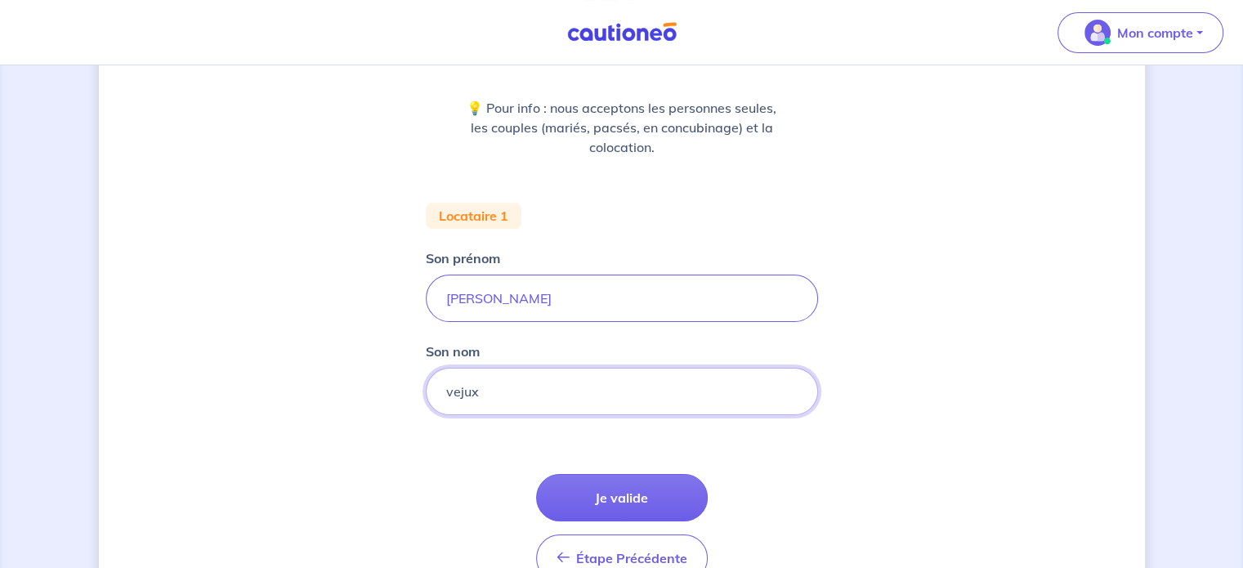
scroll to position [284, 0]
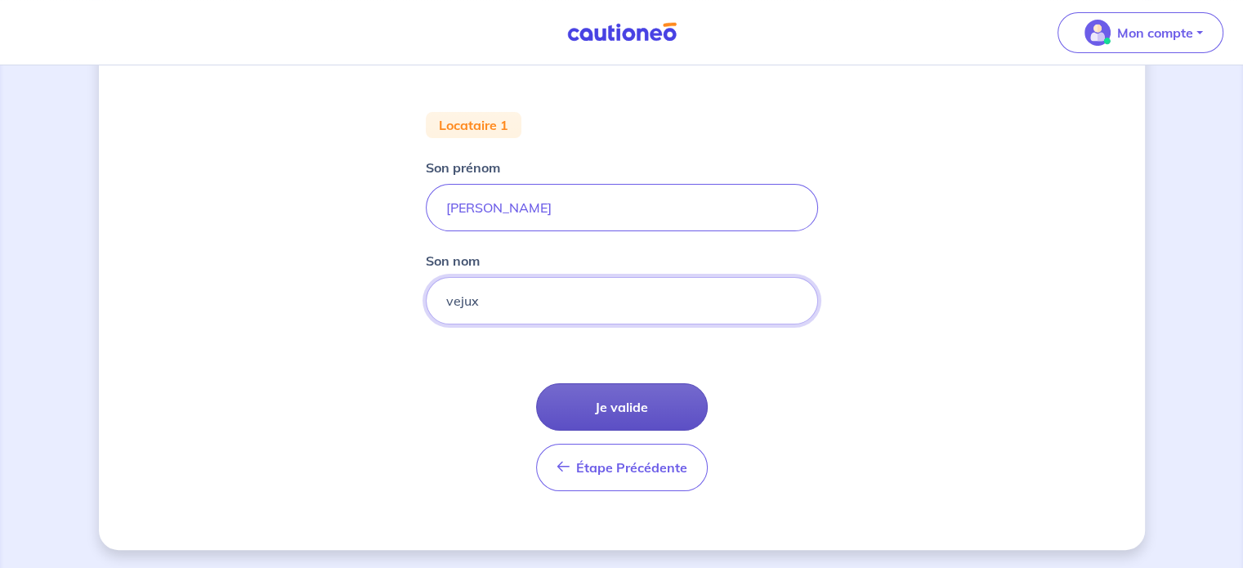
type input "vejux"
click at [619, 393] on button "Je valide" at bounding box center [622, 406] width 172 height 47
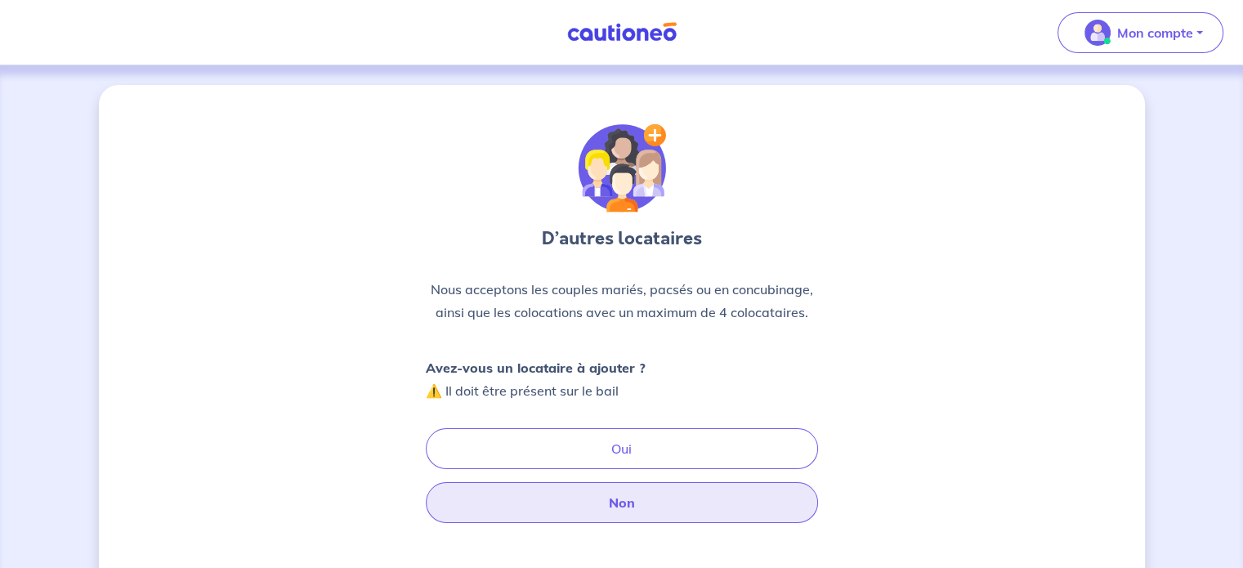
click at [636, 514] on button "Non" at bounding box center [622, 502] width 392 height 41
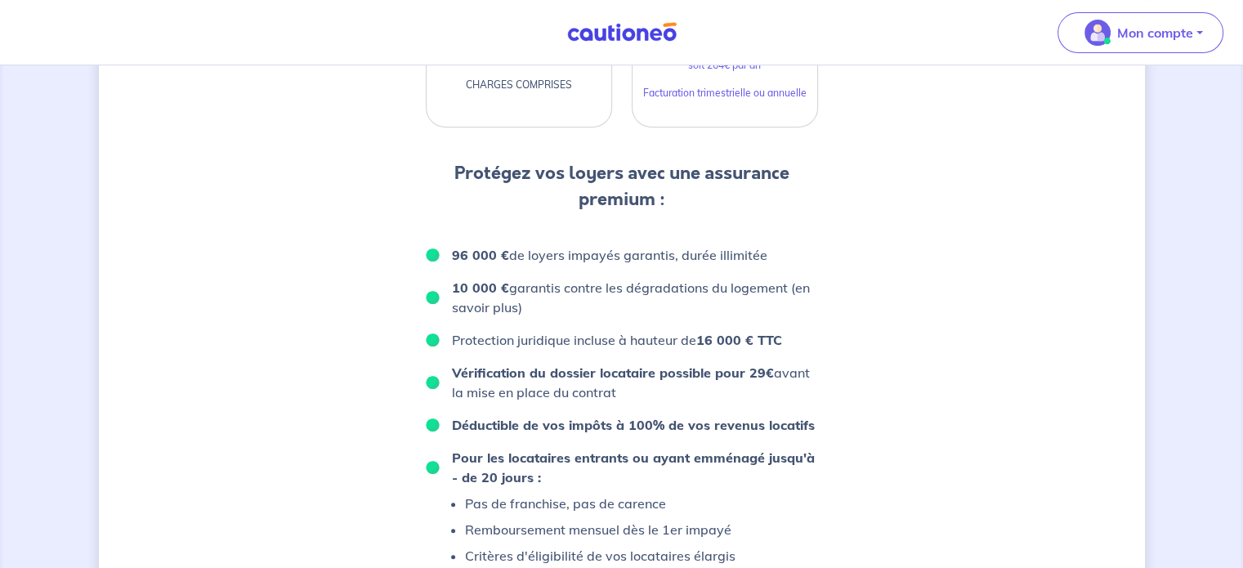
scroll to position [592, 0]
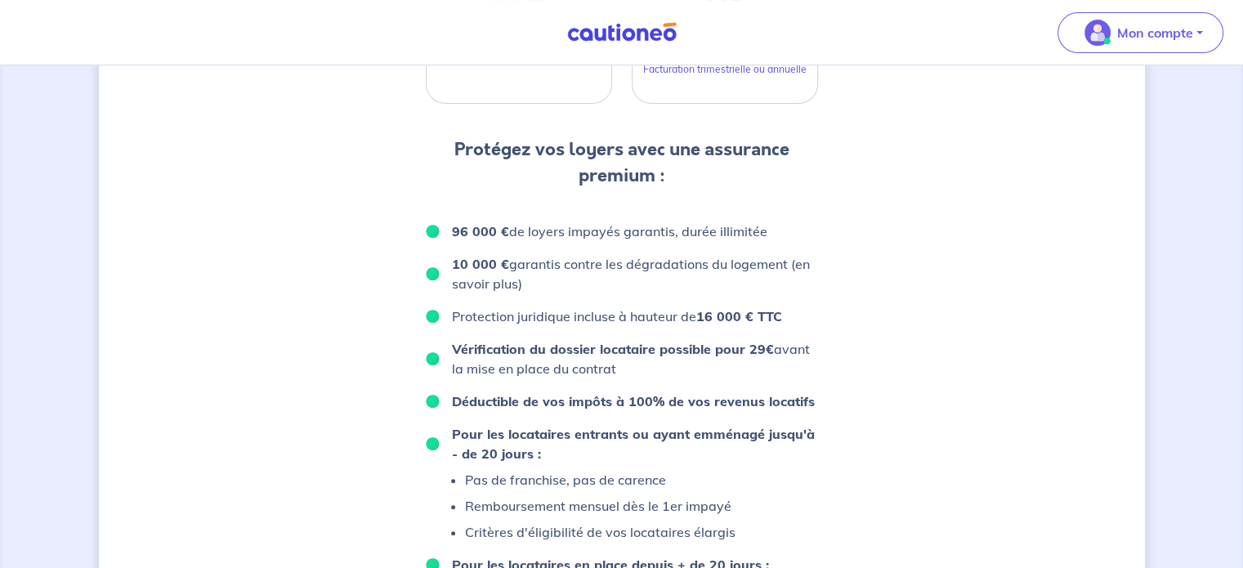
click at [800, 265] on p "10 000 € garantis contre les dégradations du logement (en savoir plus)" at bounding box center [635, 273] width 366 height 39
drag, startPoint x: 490, startPoint y: 280, endPoint x: 453, endPoint y: 284, distance: 37.7
click at [489, 280] on p "10 000 € garantis contre les dégradations du logement (en savoir plus)" at bounding box center [635, 273] width 366 height 39
click at [453, 284] on p "10 000 € garantis contre les dégradations du logement (en savoir plus)" at bounding box center [635, 273] width 366 height 39
click at [481, 281] on p "10 000 € garantis contre les dégradations du logement (en savoir plus)" at bounding box center [635, 273] width 366 height 39
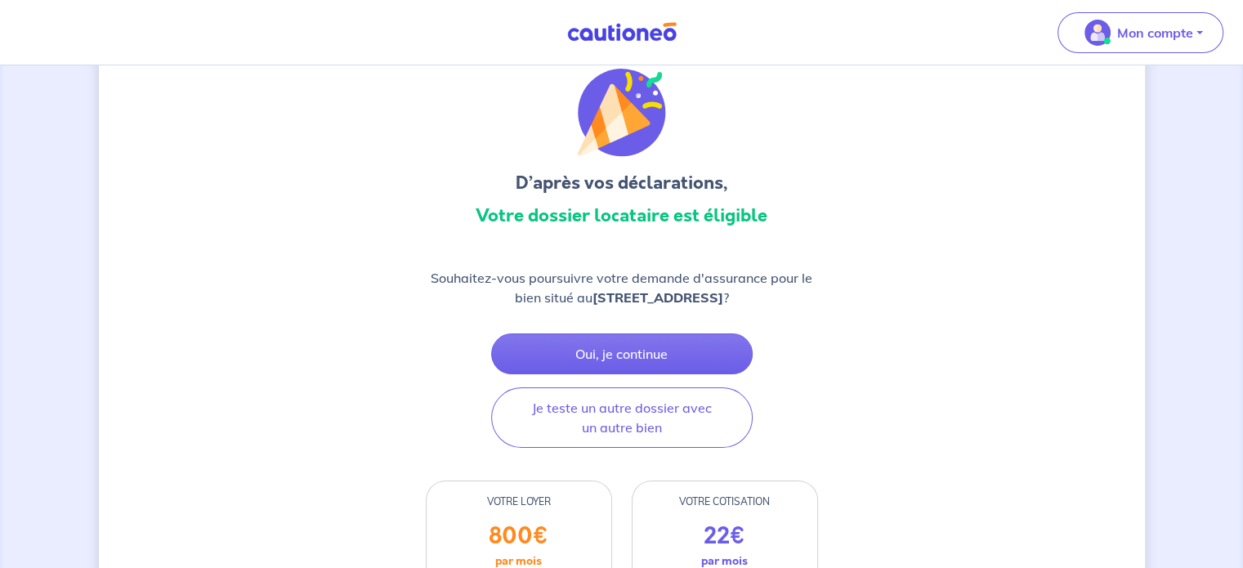
scroll to position [0, 0]
